Goal: Information Seeking & Learning: Learn about a topic

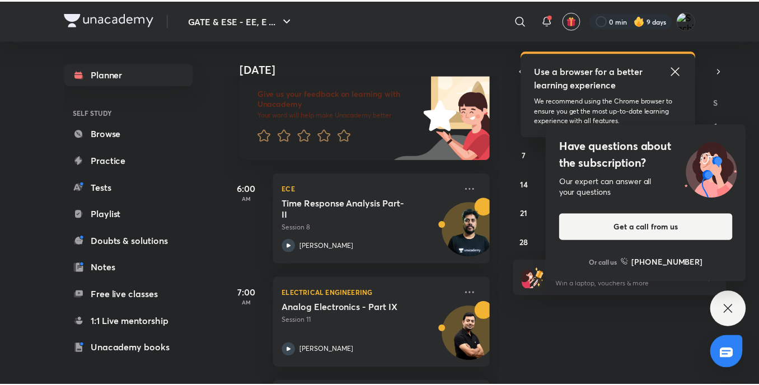
scroll to position [70, 0]
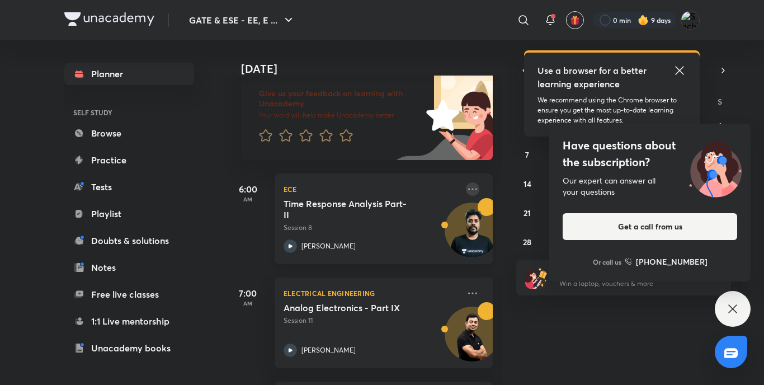
click at [467, 185] on icon at bounding box center [472, 188] width 13 height 13
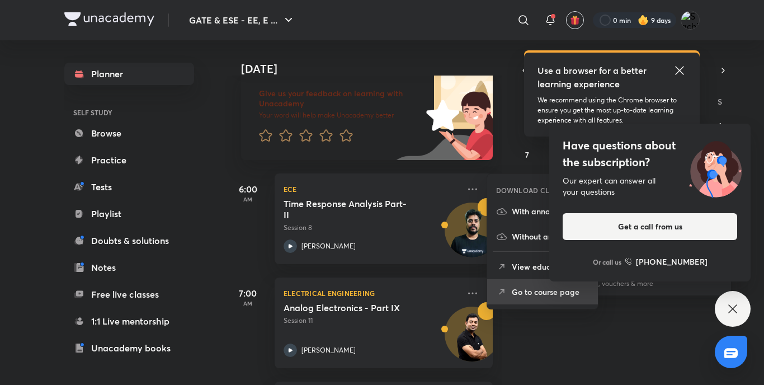
click at [533, 288] on p "Go to course page" at bounding box center [550, 292] width 77 height 12
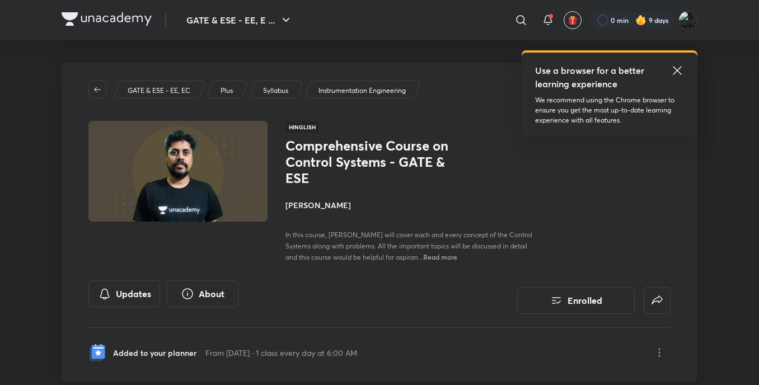
click at [677, 71] on icon at bounding box center [677, 70] width 8 height 8
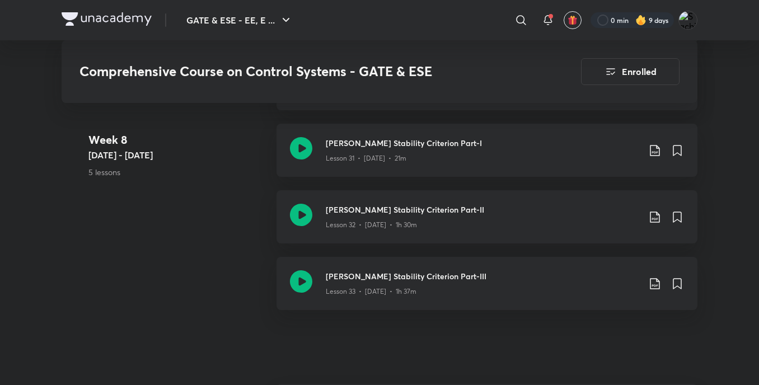
scroll to position [3203, 0]
click at [295, 220] on icon at bounding box center [301, 216] width 22 height 22
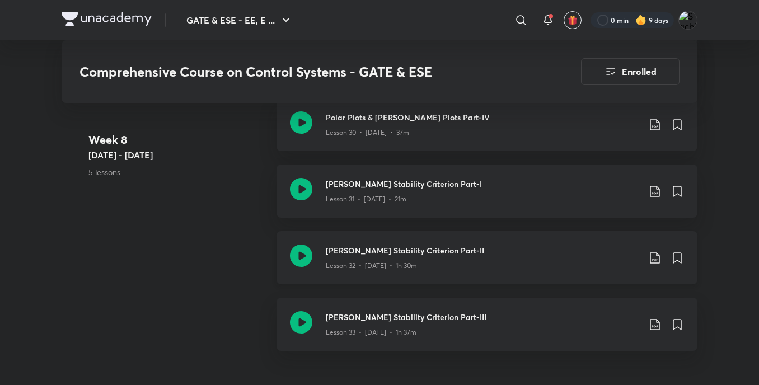
scroll to position [3161, 0]
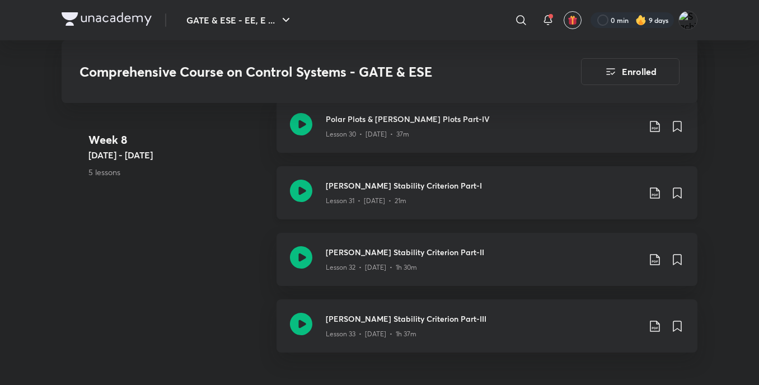
click at [295, 191] on icon at bounding box center [301, 191] width 22 height 22
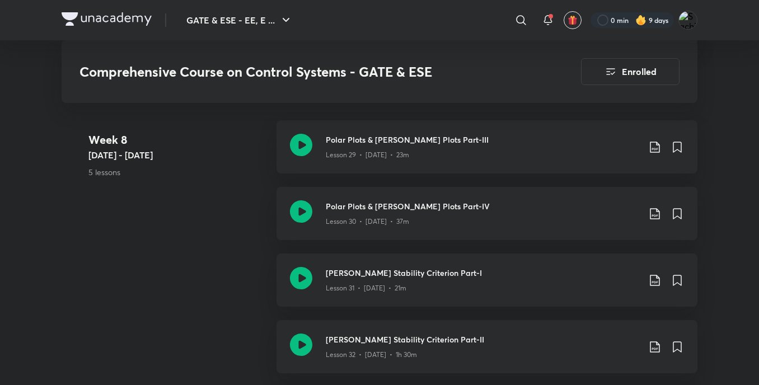
scroll to position [3073, 0]
click at [302, 210] on icon at bounding box center [301, 212] width 22 height 22
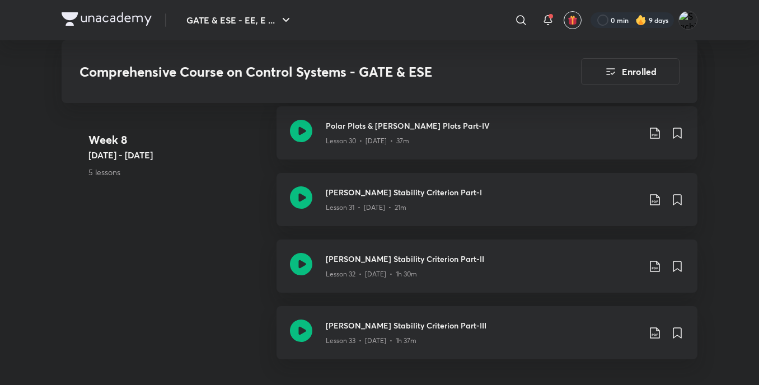
scroll to position [3153, 0]
click at [651, 204] on icon at bounding box center [654, 200] width 13 height 13
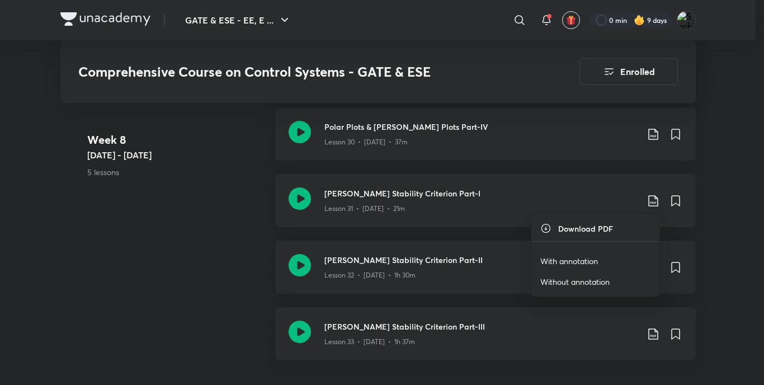
click at [566, 262] on p "With annotation" at bounding box center [569, 261] width 58 height 12
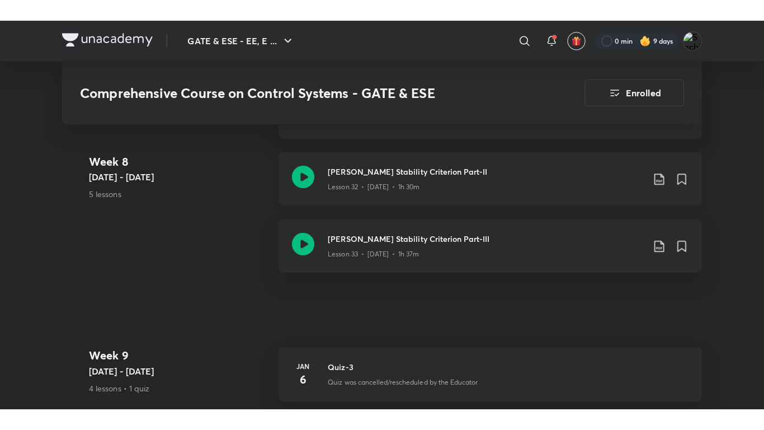
scroll to position [3251, 0]
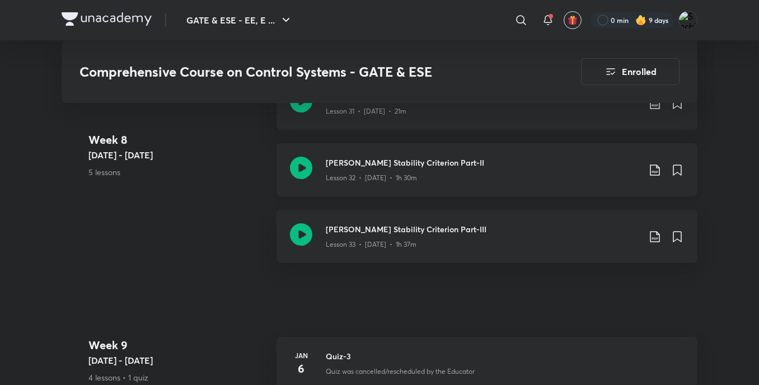
click at [297, 170] on icon at bounding box center [301, 168] width 22 height 22
